Goal: Task Accomplishment & Management: Manage account settings

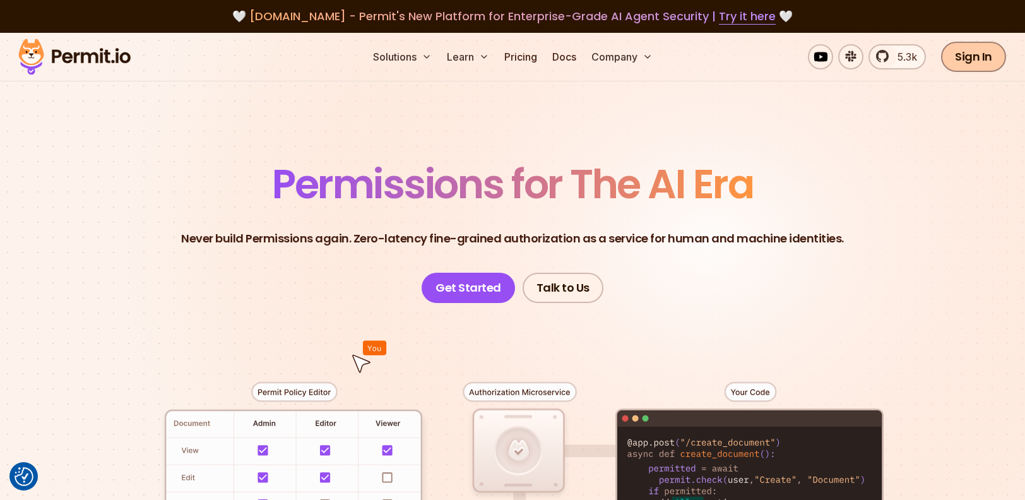
click at [975, 59] on link "Sign In" at bounding box center [973, 57] width 65 height 30
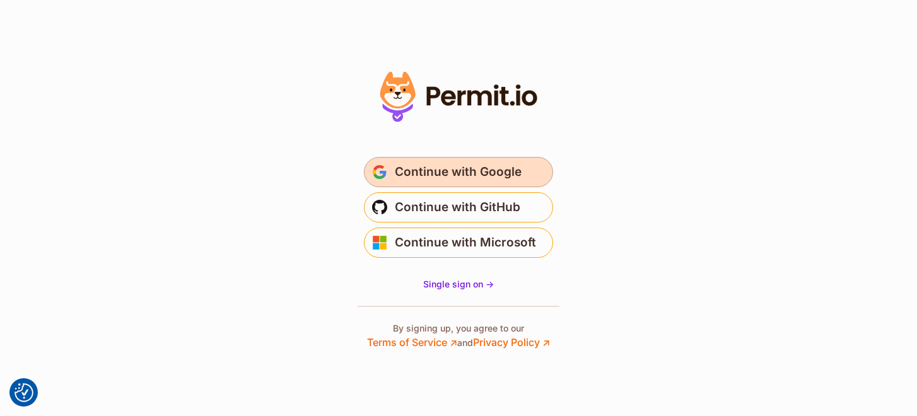
click at [508, 169] on span "Continue with Google" at bounding box center [458, 172] width 127 height 20
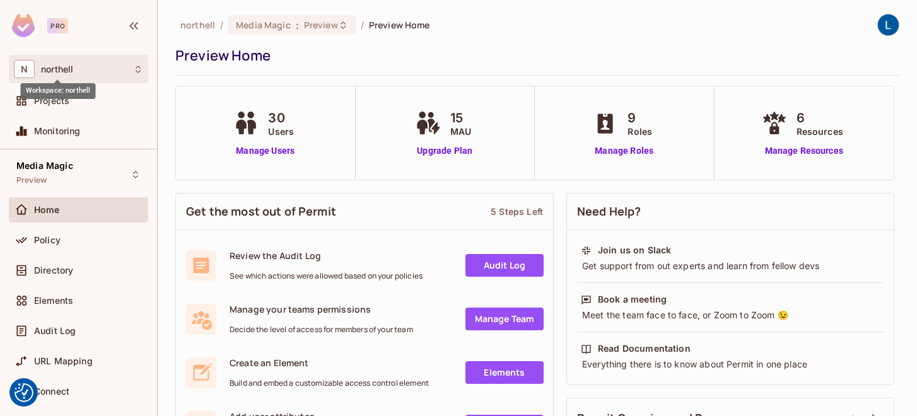
click at [64, 70] on span "northell" at bounding box center [57, 69] width 32 height 10
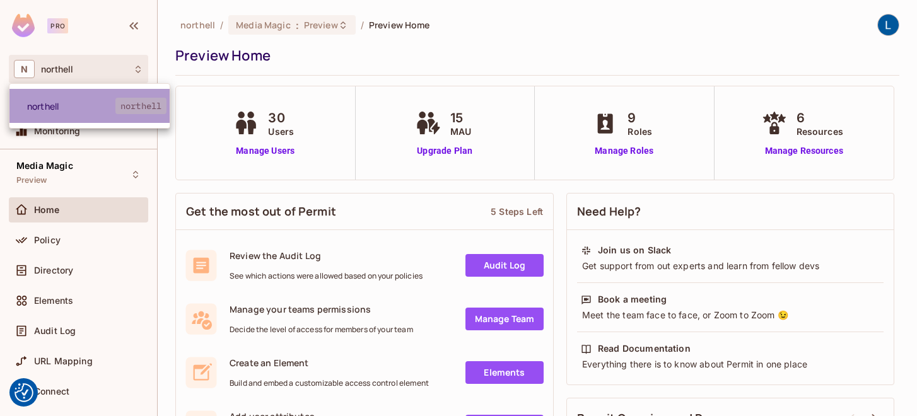
click at [70, 109] on span "northell" at bounding box center [71, 106] width 88 height 12
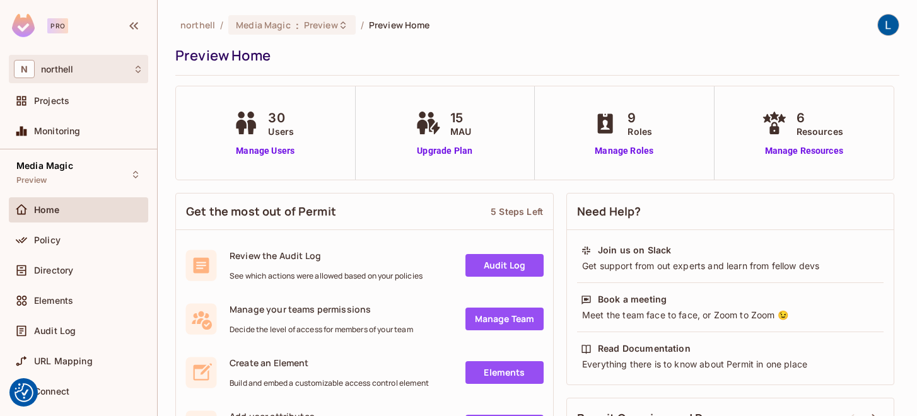
click at [138, 73] on icon at bounding box center [138, 69] width 10 height 10
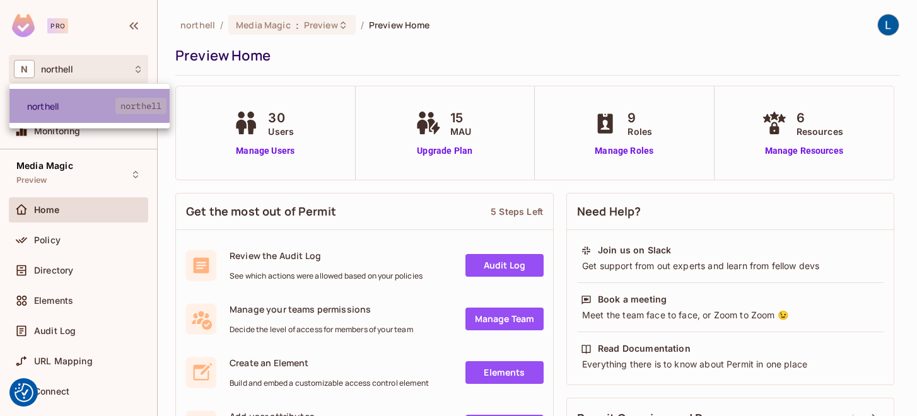
click at [85, 106] on span "northell" at bounding box center [71, 106] width 88 height 12
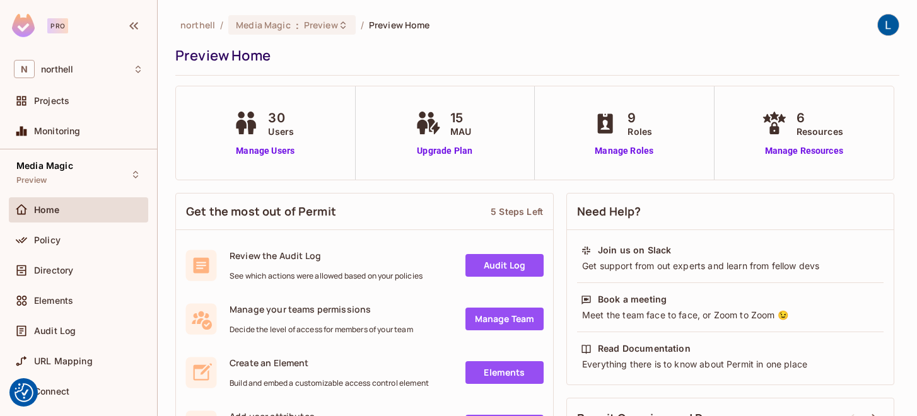
click at [892, 25] on img at bounding box center [888, 25] width 21 height 21
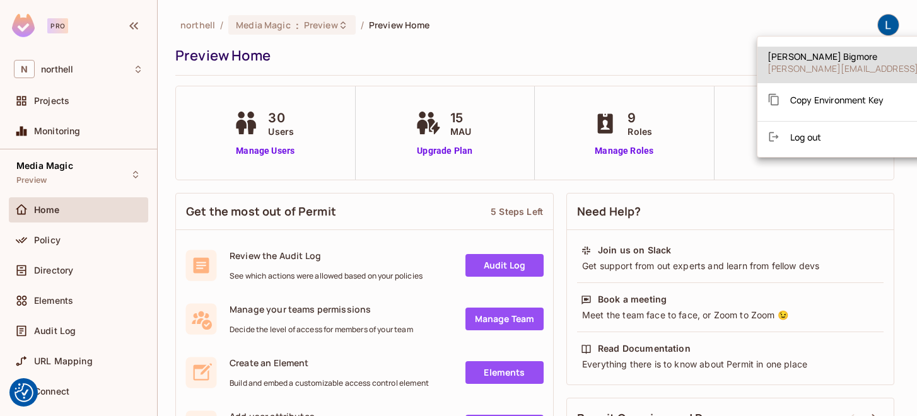
click at [844, 101] on span "Copy Environment Key" at bounding box center [837, 100] width 93 height 12
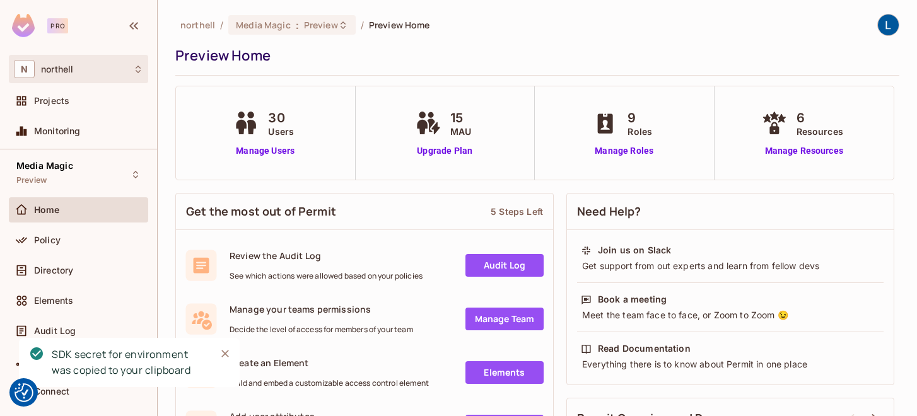
click at [76, 61] on div "N northell" at bounding box center [78, 69] width 129 height 18
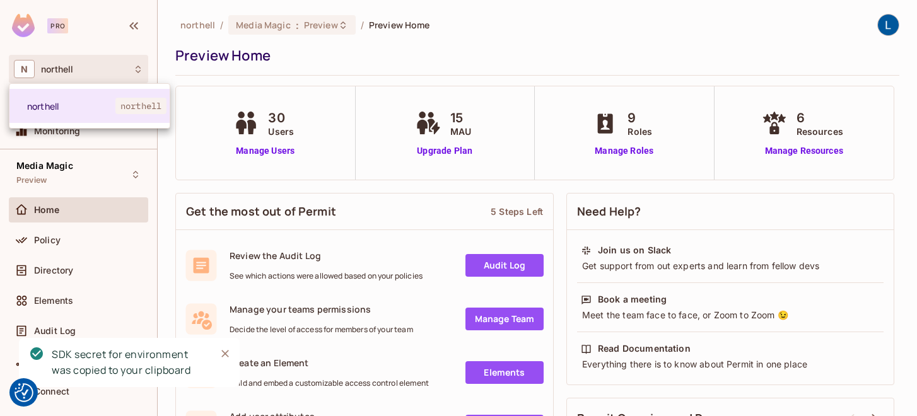
click at [178, 39] on div at bounding box center [458, 208] width 917 height 416
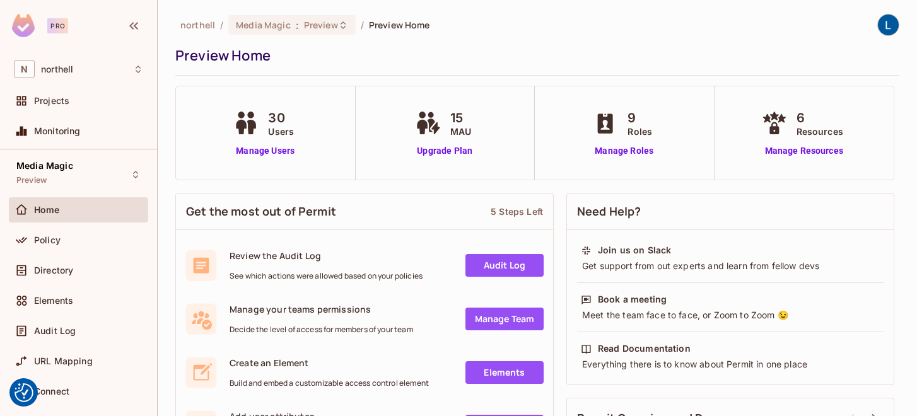
click at [194, 26] on span "northell" at bounding box center [197, 25] width 35 height 12
click at [74, 28] on div "Pro" at bounding box center [46, 25] width 69 height 23
click at [59, 27] on div "Pro" at bounding box center [57, 25] width 21 height 15
click at [138, 27] on icon "button" at bounding box center [133, 25] width 15 height 15
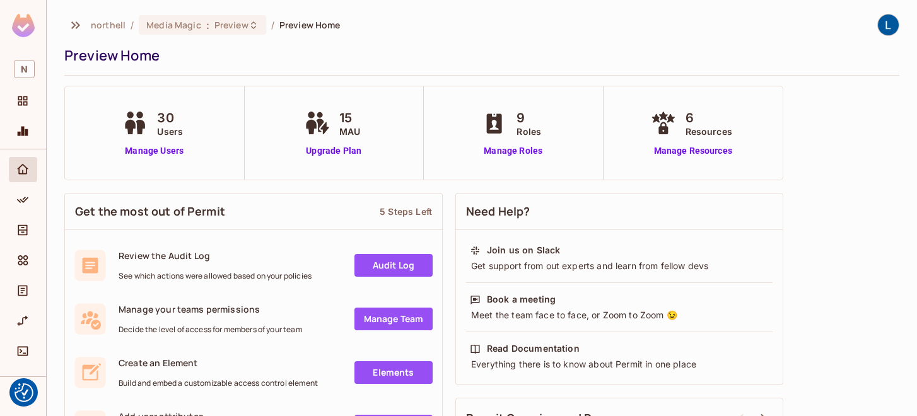
click at [24, 27] on img at bounding box center [23, 25] width 23 height 23
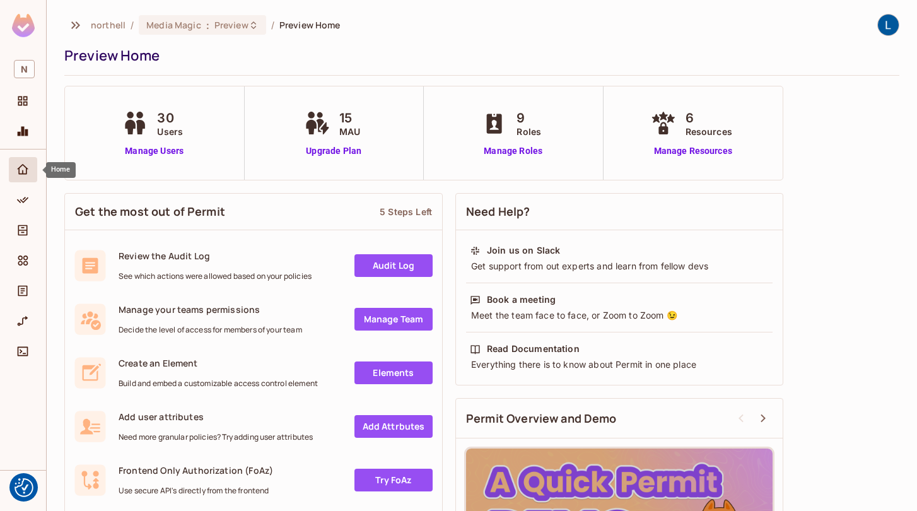
click at [22, 177] on div "Home" at bounding box center [23, 169] width 28 height 25
click at [107, 23] on span "northell" at bounding box center [108, 25] width 35 height 12
click at [78, 21] on icon "button" at bounding box center [75, 25] width 15 height 15
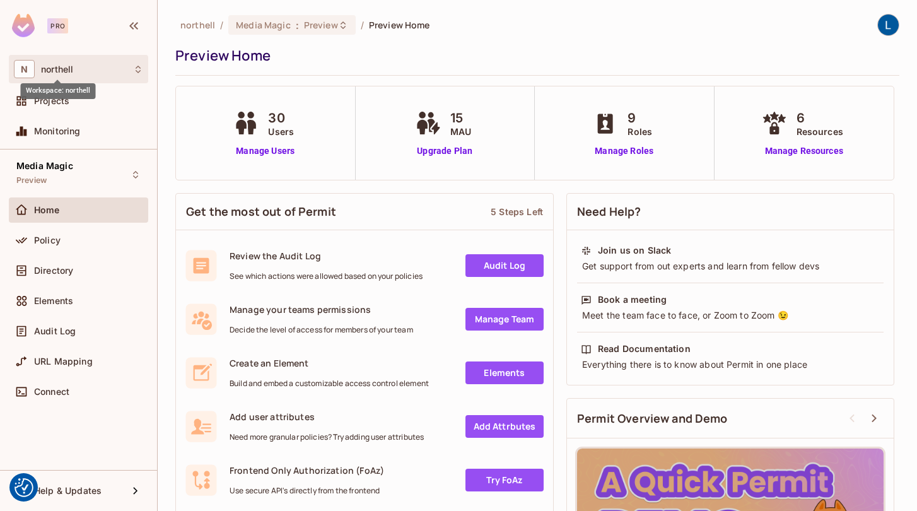
click at [56, 64] on span "northell" at bounding box center [57, 69] width 32 height 10
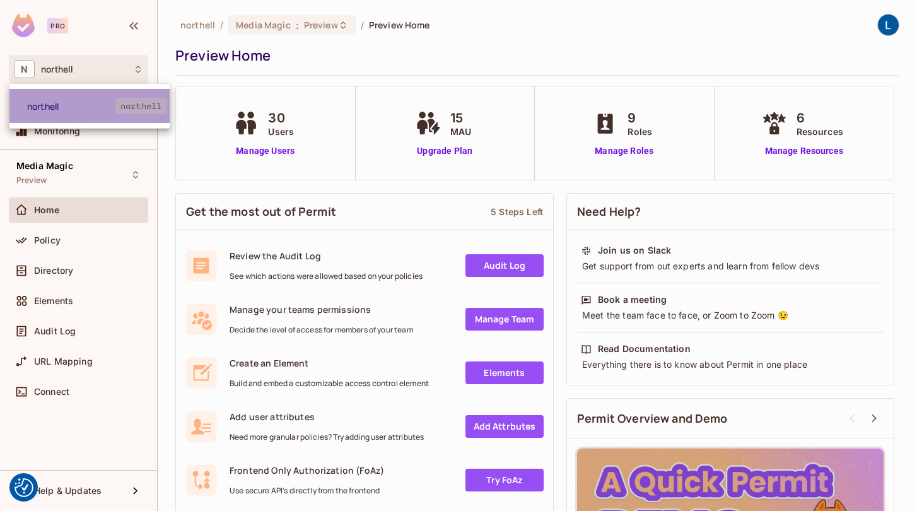
click at [48, 107] on span "northell" at bounding box center [71, 106] width 88 height 12
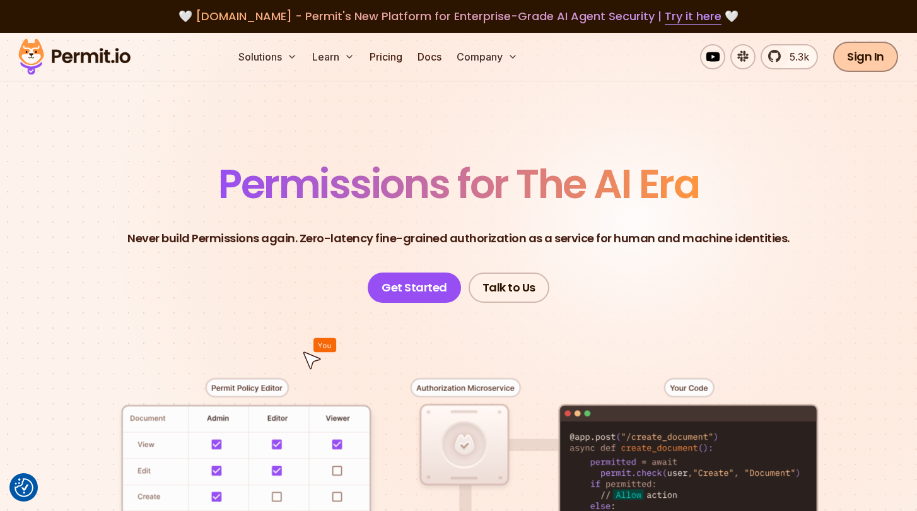
click at [870, 59] on link "Sign In" at bounding box center [865, 57] width 65 height 30
click at [863, 62] on link "Sign In" at bounding box center [865, 57] width 65 height 30
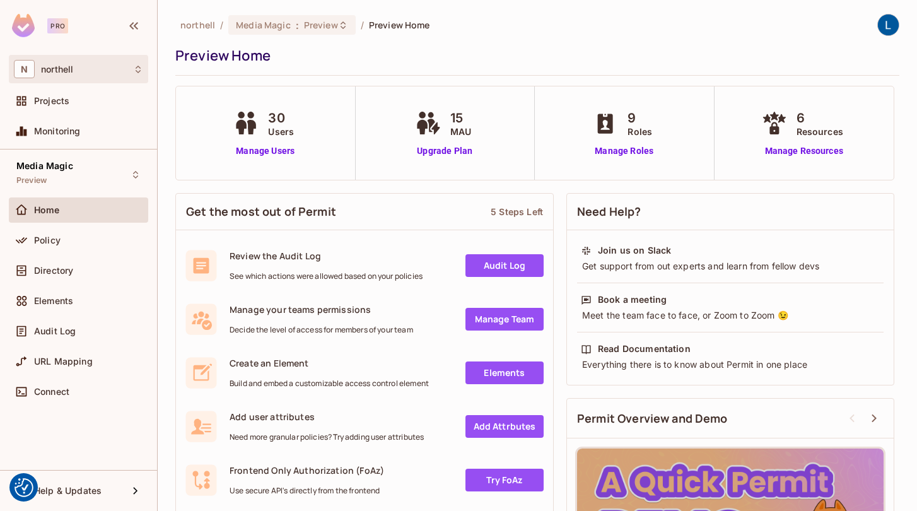
click at [74, 70] on div "N northell" at bounding box center [78, 69] width 129 height 18
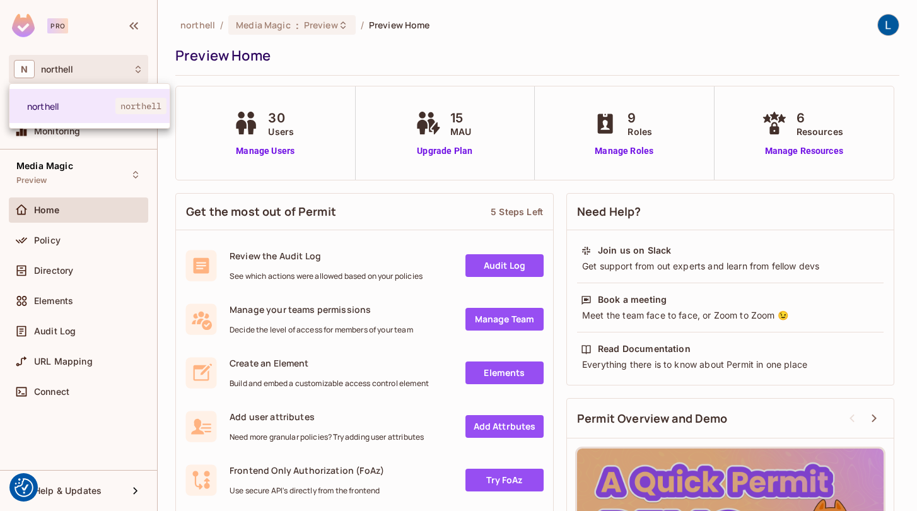
click at [58, 27] on div at bounding box center [458, 255] width 917 height 511
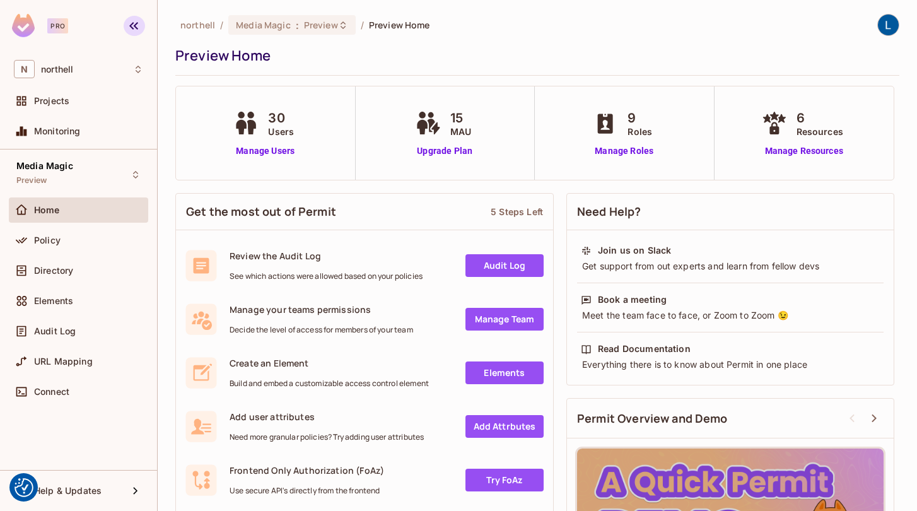
drag, startPoint x: 153, startPoint y: 23, endPoint x: 143, endPoint y: 24, distance: 9.5
click at [149, 23] on div "Pro" at bounding box center [78, 27] width 157 height 55
click at [139, 25] on icon "button" at bounding box center [133, 25] width 15 height 15
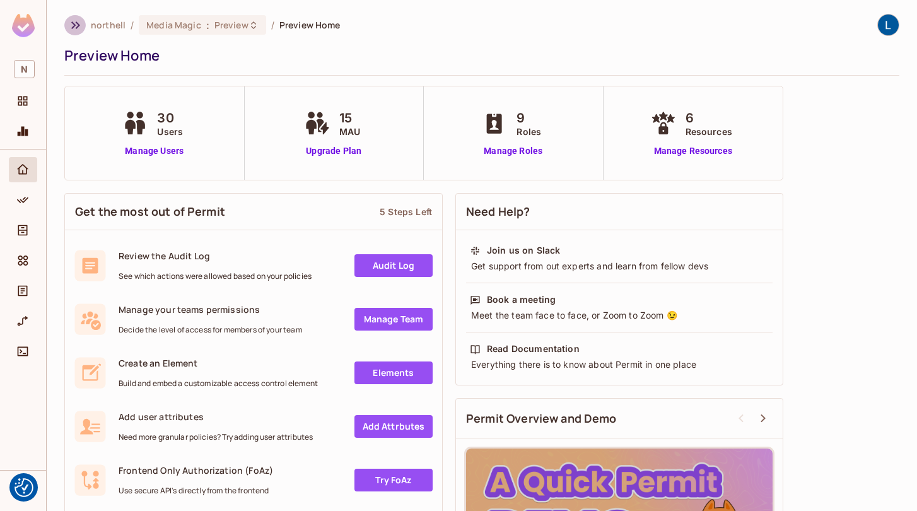
click at [75, 29] on icon "button" at bounding box center [75, 25] width 15 height 15
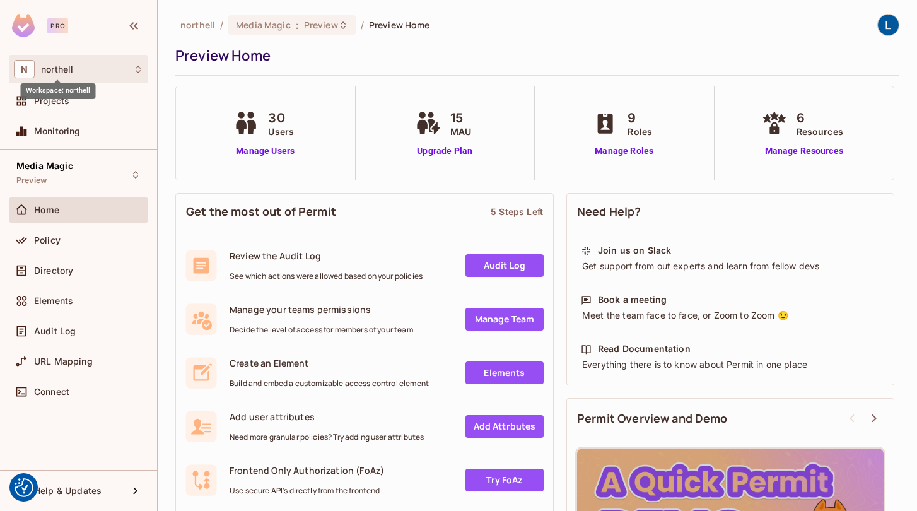
click at [56, 66] on span "northell" at bounding box center [57, 69] width 32 height 10
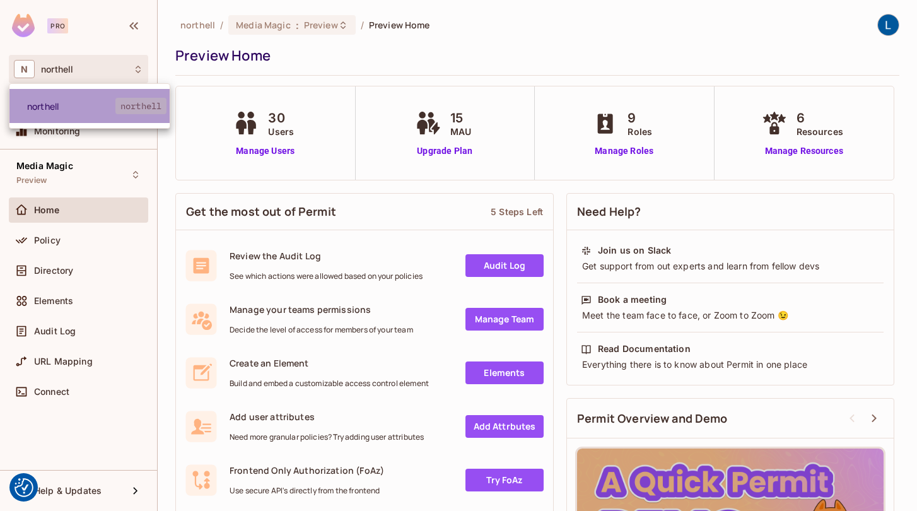
click at [109, 107] on span "northell" at bounding box center [71, 106] width 88 height 12
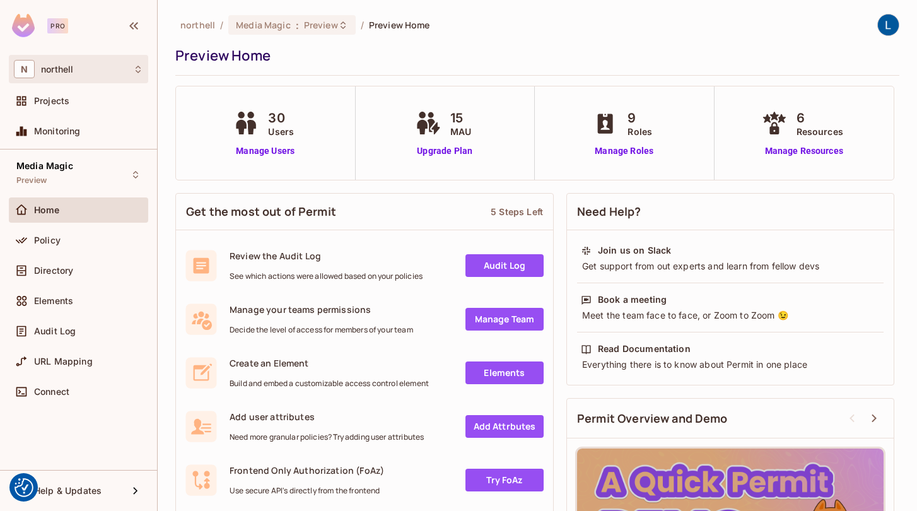
click at [101, 69] on div "N northell" at bounding box center [78, 69] width 129 height 18
